Goal: Task Accomplishment & Management: Manage account settings

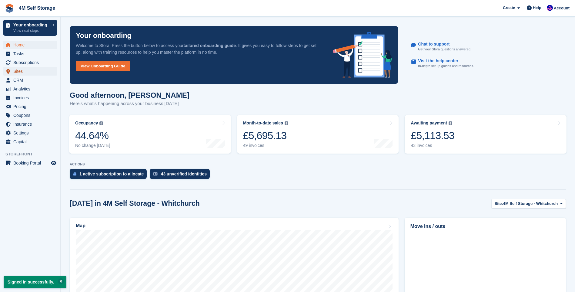
click at [17, 74] on span "Sites" at bounding box center [31, 71] width 36 height 8
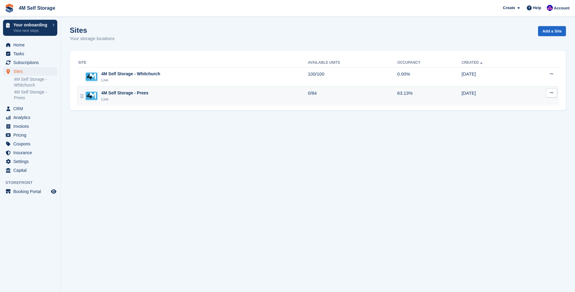
click at [139, 94] on div "4M Self Storage - Prees" at bounding box center [124, 93] width 47 height 6
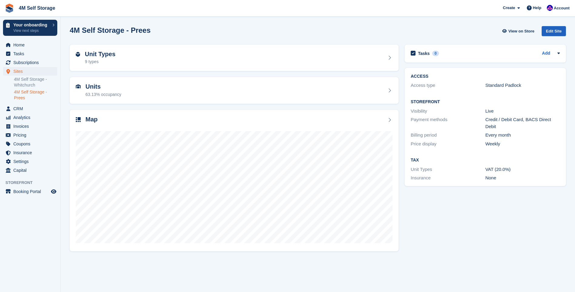
click at [559, 30] on div "Edit Site" at bounding box center [554, 31] width 24 height 10
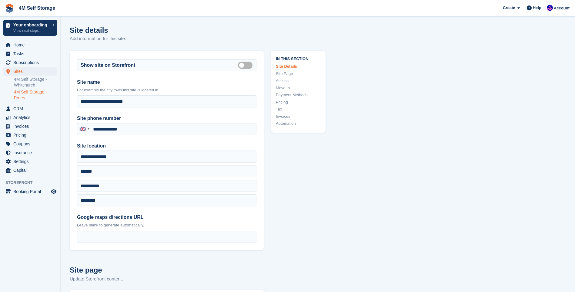
scroll to position [30, 0]
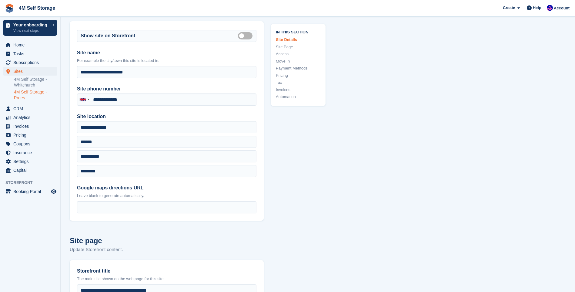
type input "**********"
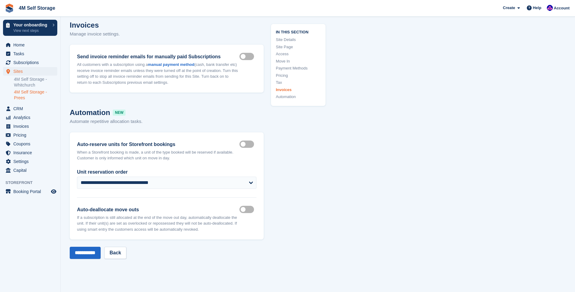
scroll to position [2460, 0]
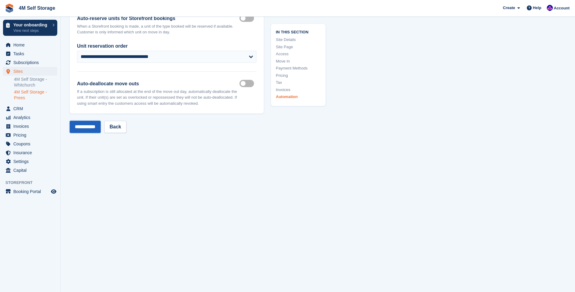
click at [96, 131] on input "**********" at bounding box center [85, 127] width 31 height 12
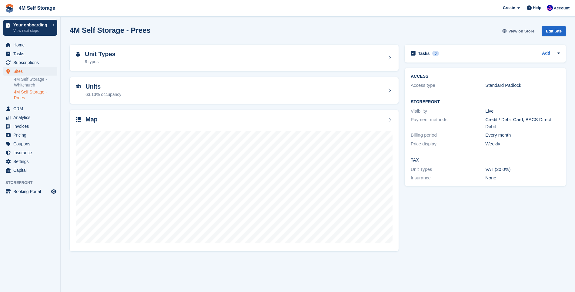
click at [525, 34] on span "View on Store" at bounding box center [521, 31] width 26 height 6
click at [561, 29] on div "Edit Site" at bounding box center [554, 31] width 24 height 10
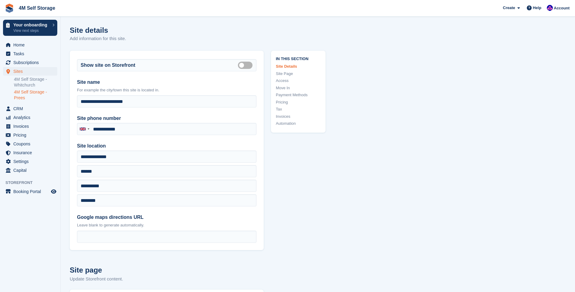
click at [287, 72] on link "Site Page" at bounding box center [298, 74] width 45 height 6
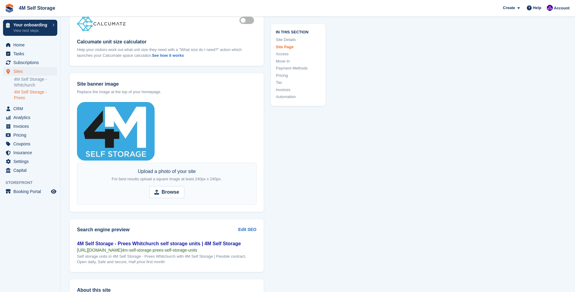
scroll to position [703, 0]
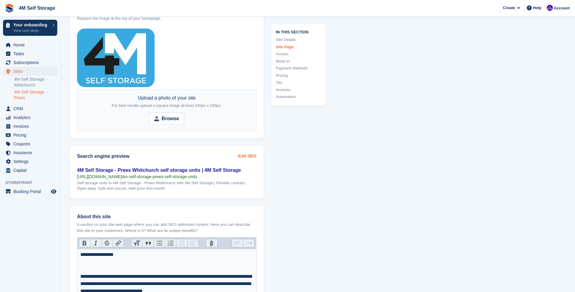
click at [254, 153] on link "Edit SEO" at bounding box center [247, 156] width 18 height 6
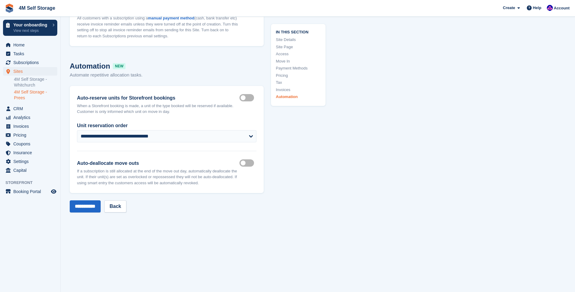
scroll to position [2632, 0]
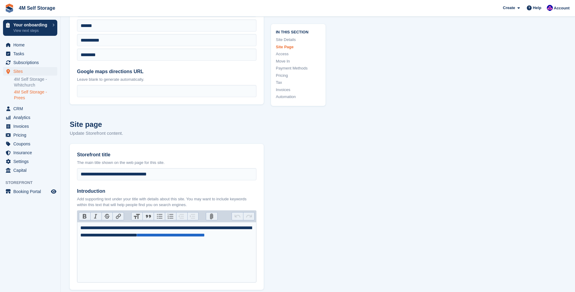
scroll to position [0, 0]
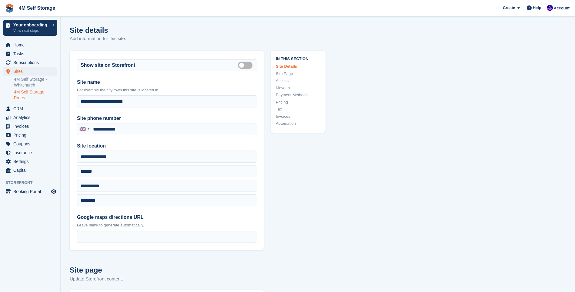
click at [30, 94] on link "4M Self Storage - Prees" at bounding box center [35, 95] width 43 height 12
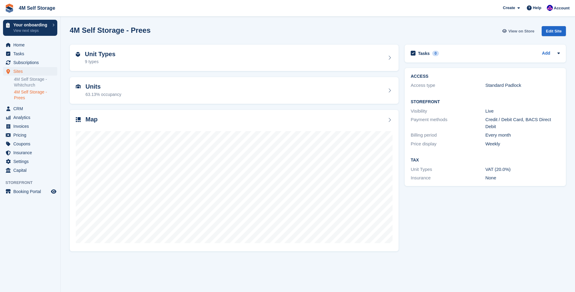
click at [518, 33] on span "View on Store" at bounding box center [521, 31] width 26 height 6
click at [46, 33] on p "View next steps" at bounding box center [31, 30] width 36 height 5
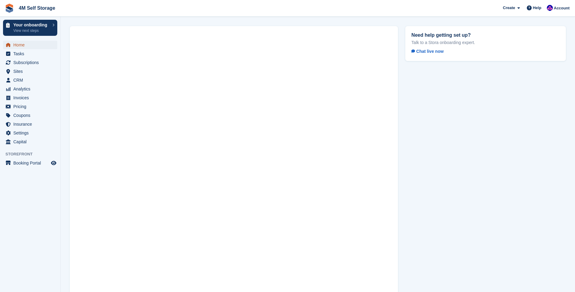
click at [22, 43] on span "Home" at bounding box center [31, 45] width 36 height 8
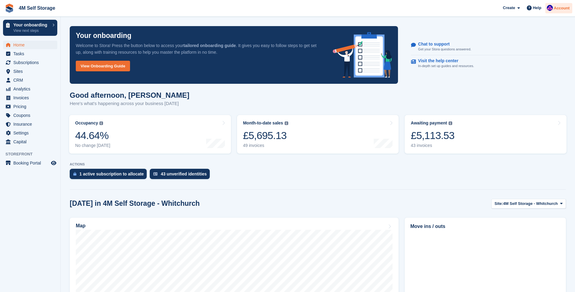
click at [558, 9] on span "Account" at bounding box center [562, 8] width 16 height 6
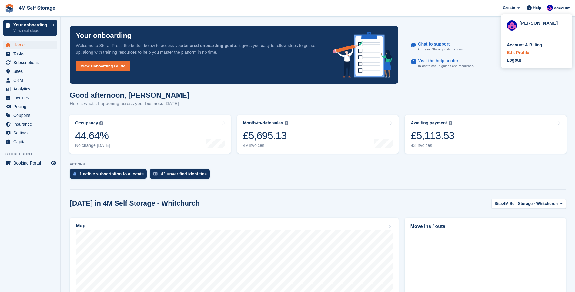
click at [525, 52] on div "Edit Profile" at bounding box center [518, 52] width 22 height 6
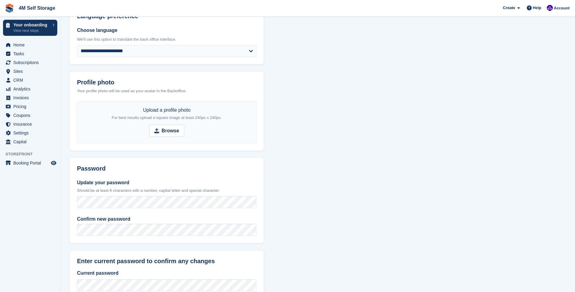
scroll to position [164, 0]
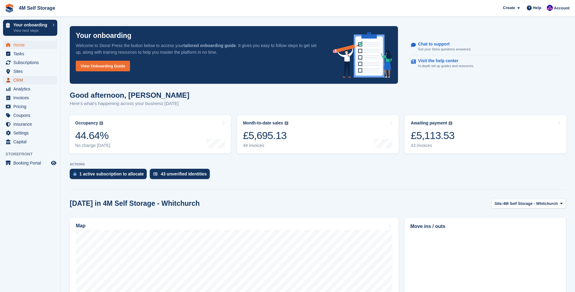
click at [30, 80] on span "CRM" at bounding box center [31, 80] width 36 height 8
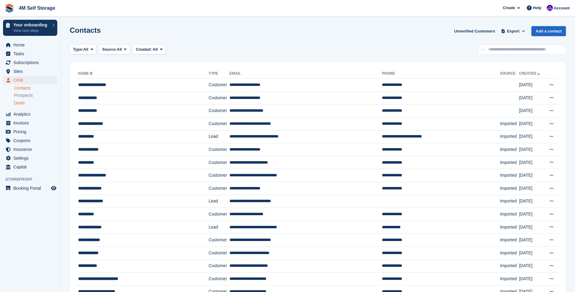
click at [25, 104] on div "Deals" at bounding box center [35, 103] width 43 height 6
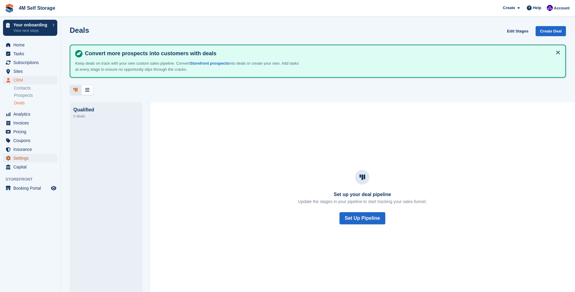
click at [23, 159] on span "Settings" at bounding box center [31, 158] width 36 height 8
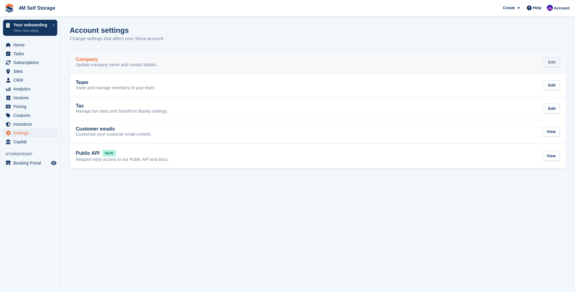
click at [550, 62] on div "Edit" at bounding box center [552, 62] width 16 height 10
click at [555, 62] on div "Edit" at bounding box center [552, 62] width 16 height 10
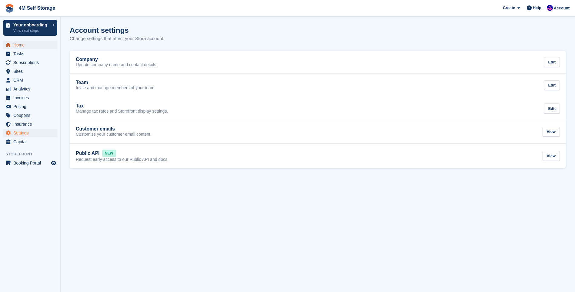
click at [23, 46] on span "Home" at bounding box center [31, 45] width 36 height 8
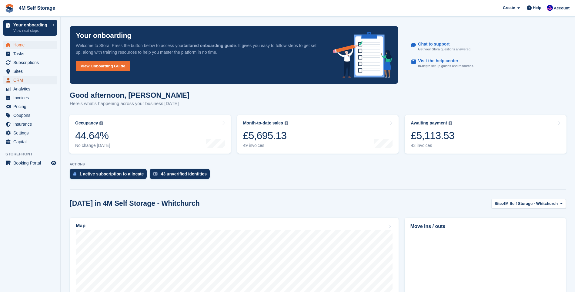
click at [24, 82] on span "CRM" at bounding box center [31, 80] width 36 height 8
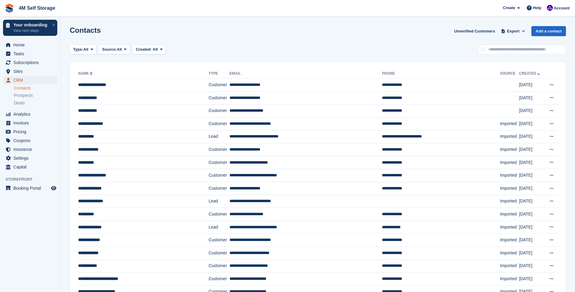
click at [22, 76] on span "CRM" at bounding box center [31, 80] width 36 height 8
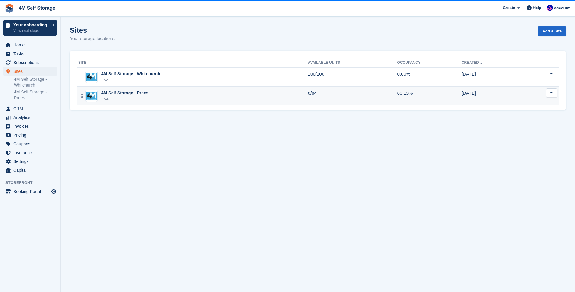
click at [102, 98] on div "Live" at bounding box center [124, 99] width 47 height 6
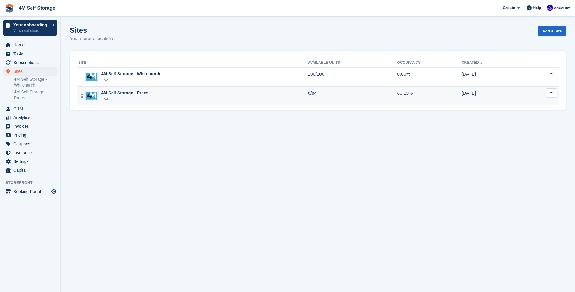
click at [552, 93] on icon at bounding box center [551, 93] width 3 height 4
click at [518, 104] on p "Edit site" at bounding box center [528, 105] width 53 height 8
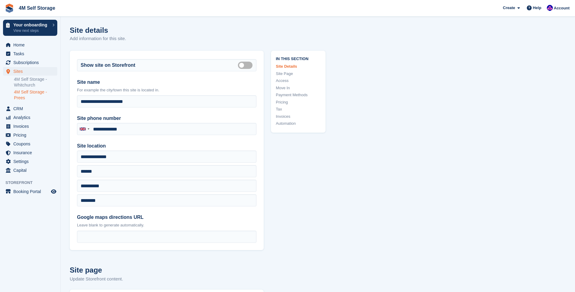
type input "**********"
click at [22, 162] on span "Settings" at bounding box center [31, 161] width 36 height 8
